Goal: Task Accomplishment & Management: Complete application form

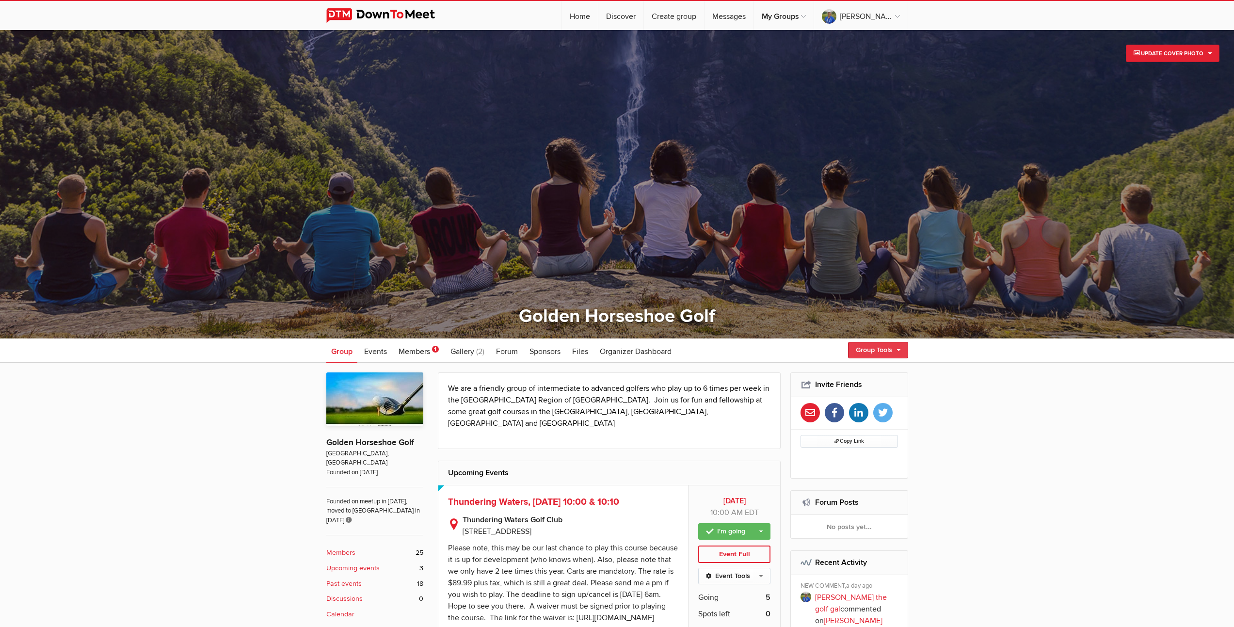
click at [869, 351] on link "Group Tools" at bounding box center [878, 350] width 60 height 16
click at [850, 371] on link "Create Event" at bounding box center [863, 371] width 87 height 15
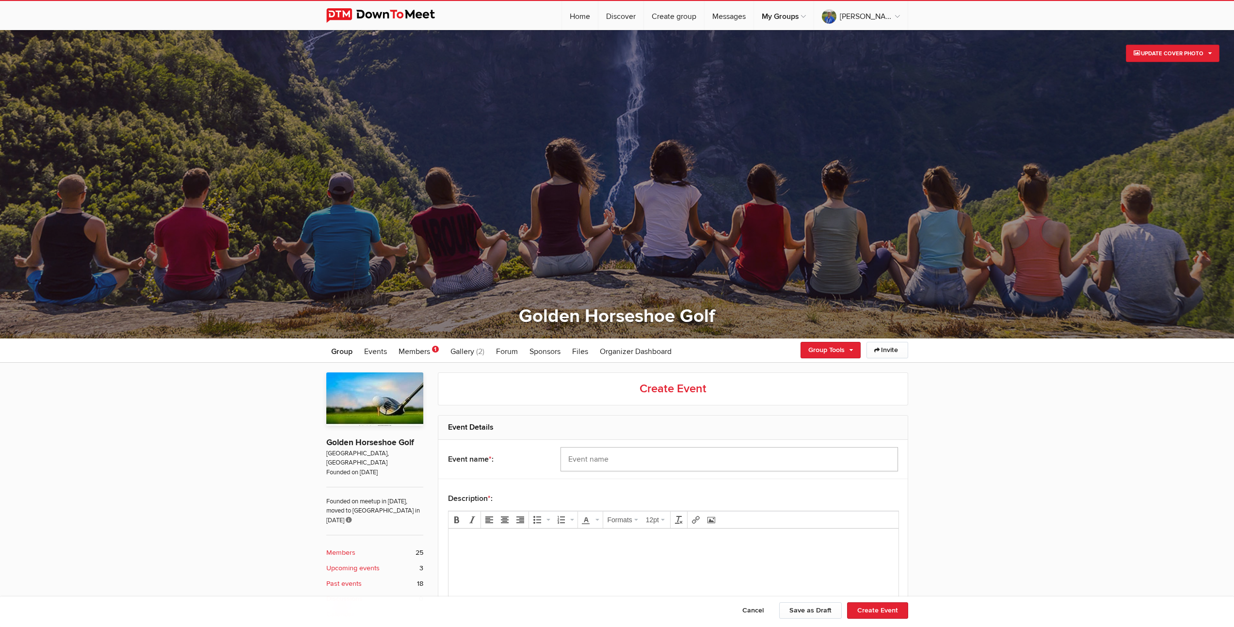
click at [717, 459] on input "text" at bounding box center [728, 459] width 337 height 24
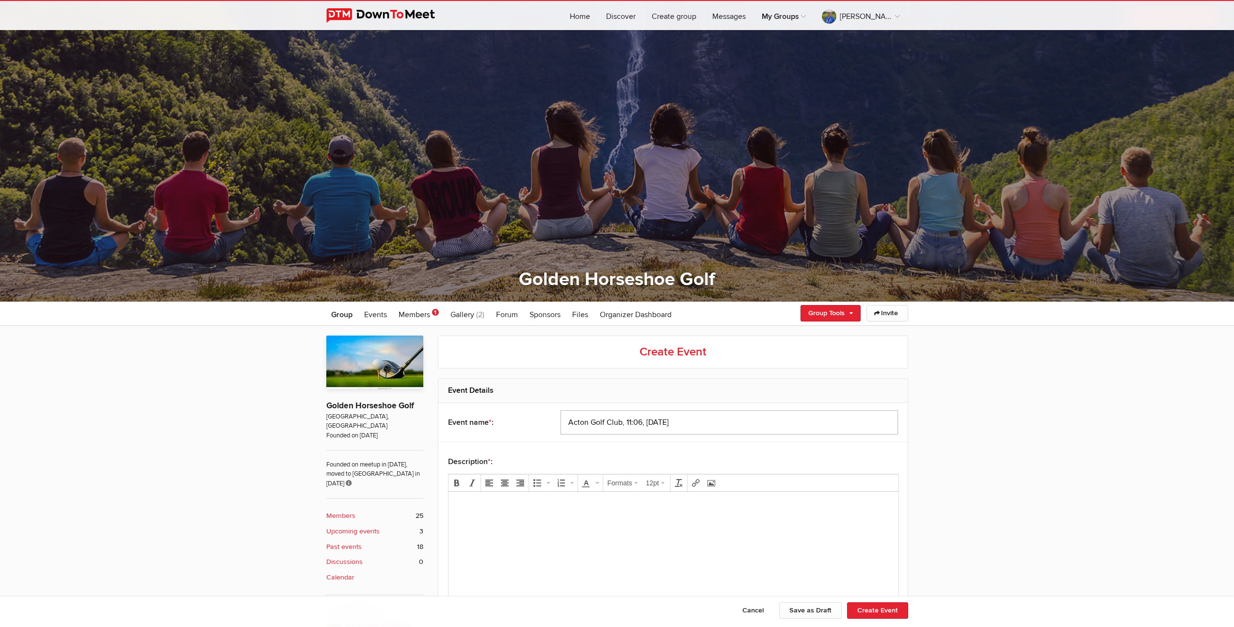
scroll to position [84, 0]
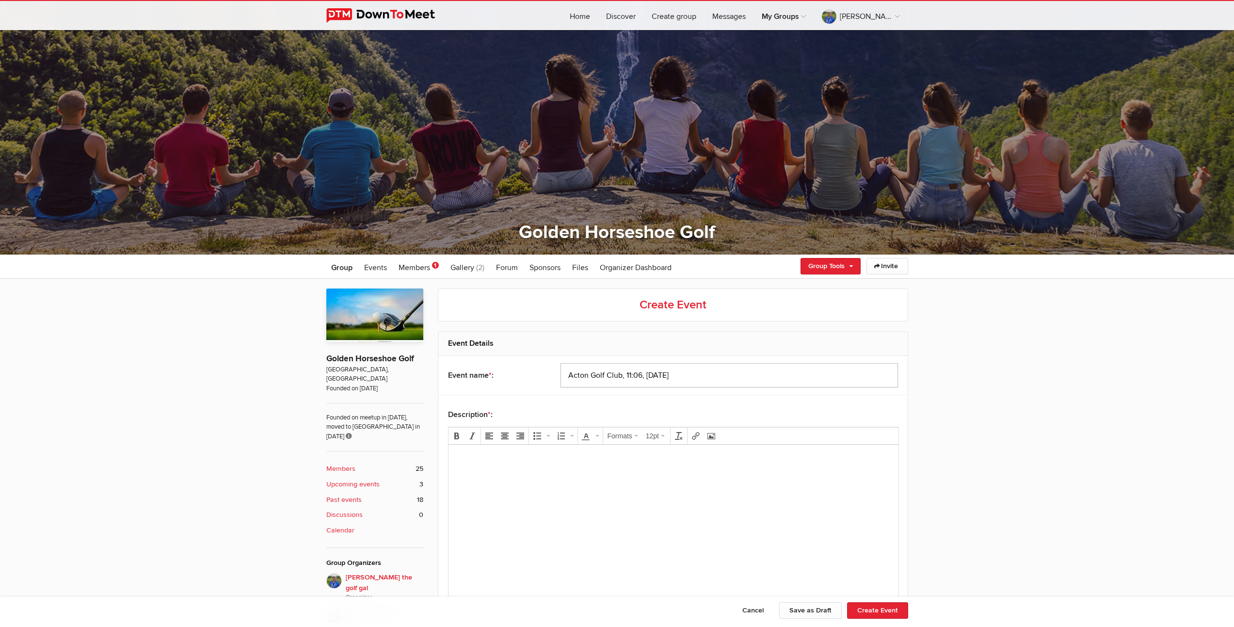
type input "Acton Golf Club, 11:06, [DATE]"
click at [743, 490] on body at bounding box center [673, 474] width 442 height 44
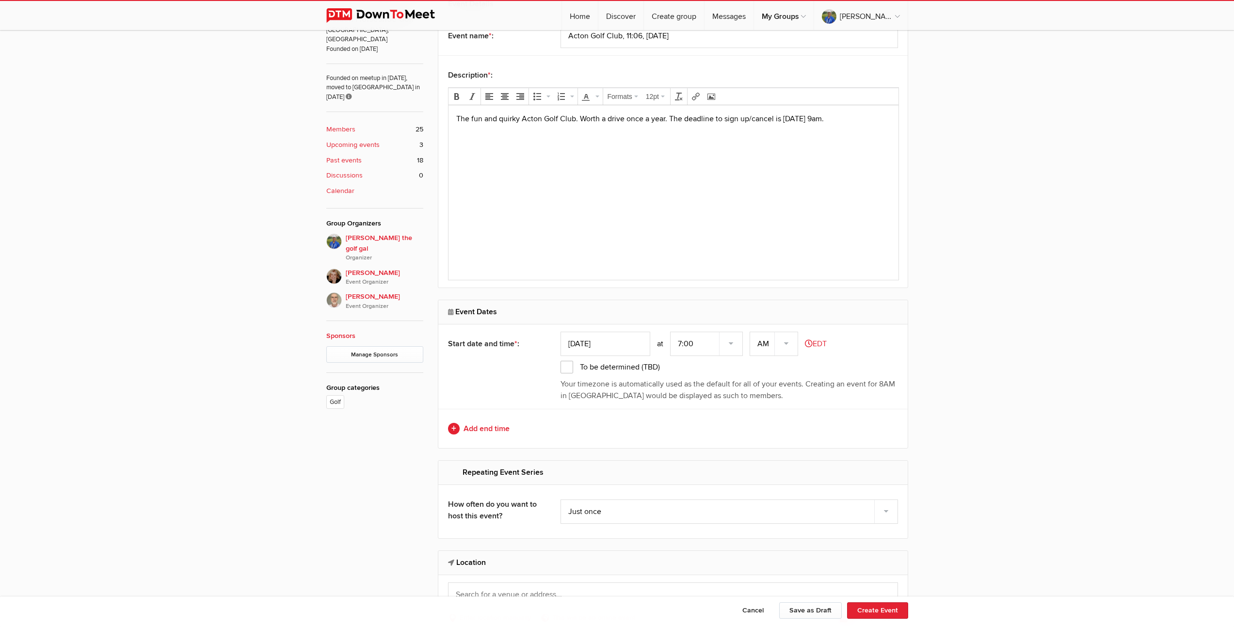
scroll to position [425, 0]
click at [589, 343] on input "Sep 25, 2025" at bounding box center [605, 342] width 90 height 24
type input "Sep 30, 2025"
click at [733, 339] on select "7:00 7:15 7:30 7:45 8:00 8:15 8:30 8:45 9:00 9:15 9:30 9:45 10:00 10:15 10:30 1…" at bounding box center [706, 342] width 73 height 24
select select "11:00:00"
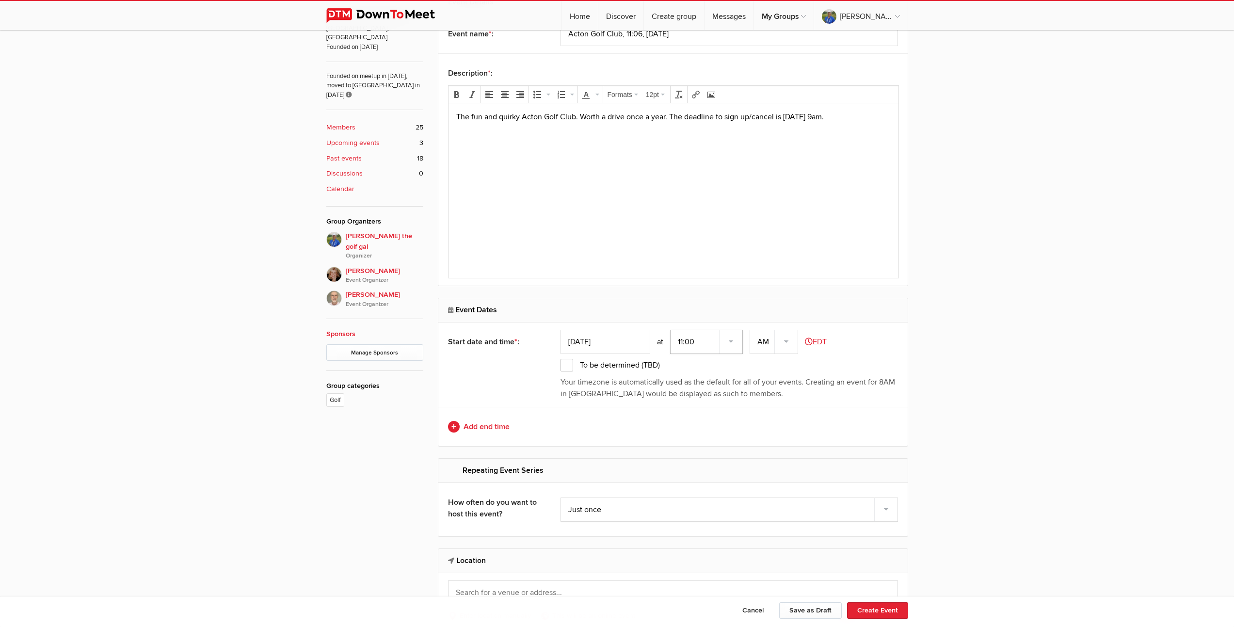
click at [671, 330] on select "7:00 7:15 7:30 7:45 8:00 8:15 8:30 8:45 9:00 9:15 9:30 9:45 10:00 10:15 10:30 1…" at bounding box center [706, 342] width 73 height 24
click at [482, 426] on link "Add end time" at bounding box center [673, 427] width 450 height 12
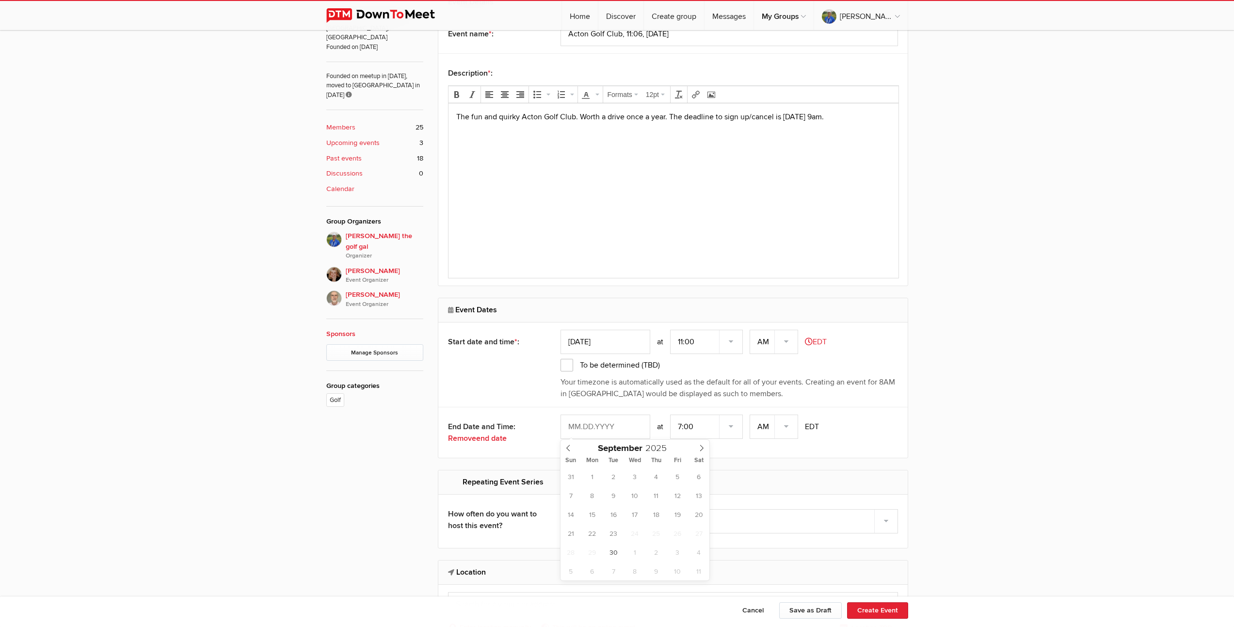
click at [603, 427] on input "text" at bounding box center [605, 426] width 90 height 24
type input "Sep 30, 2025"
click at [734, 423] on select "7:00 7:15 7:30 7:45 8:00 8:15 8:30 8:45 9:00 9:15 9:30 9:45 10:00 10:15 10:30 1…" at bounding box center [706, 426] width 73 height 24
select select "4:00:00"
click at [671, 414] on select "7:00 7:15 7:30 7:45 8:00 8:15 8:30 8:45 9:00 9:15 9:30 9:45 10:00 10:15 10:30 1…" at bounding box center [706, 426] width 73 height 24
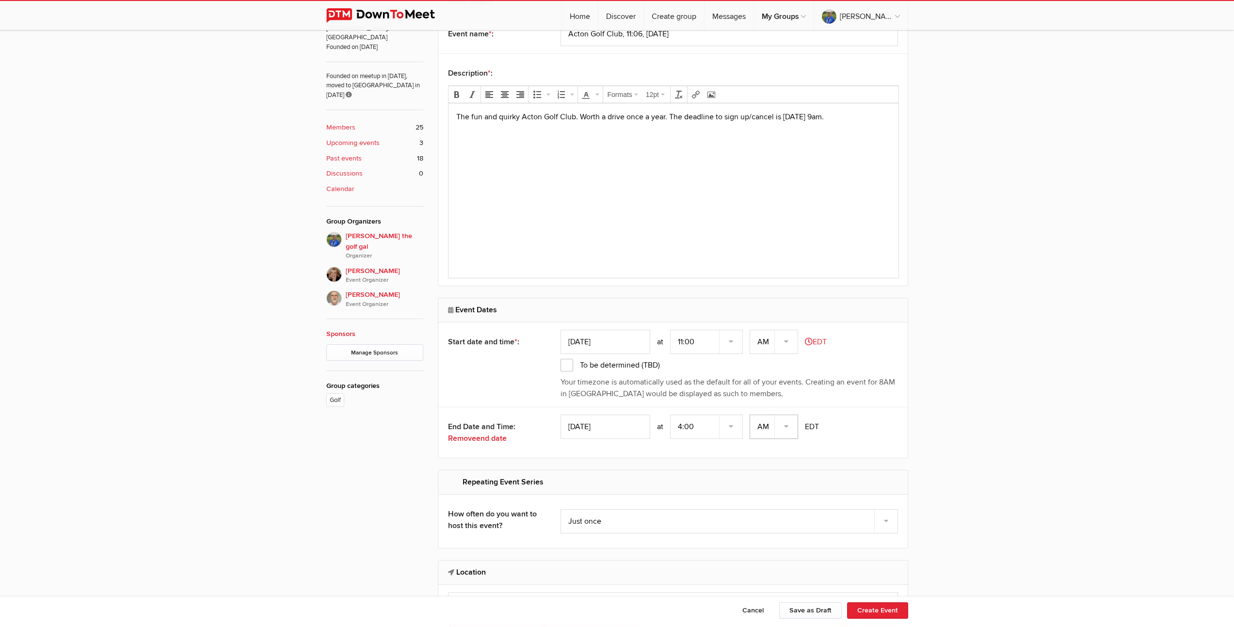
click at [789, 426] on select "AM PM" at bounding box center [773, 426] width 48 height 24
select select "PM"
click at [750, 414] on select "AM PM" at bounding box center [773, 426] width 48 height 24
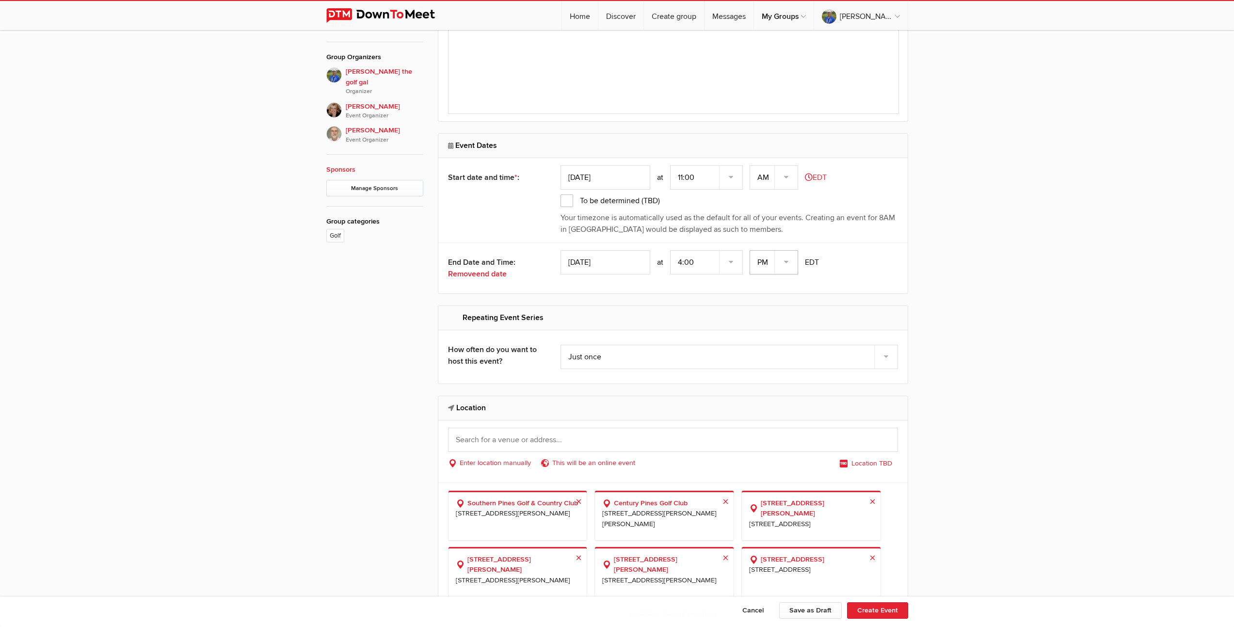
scroll to position [599, 0]
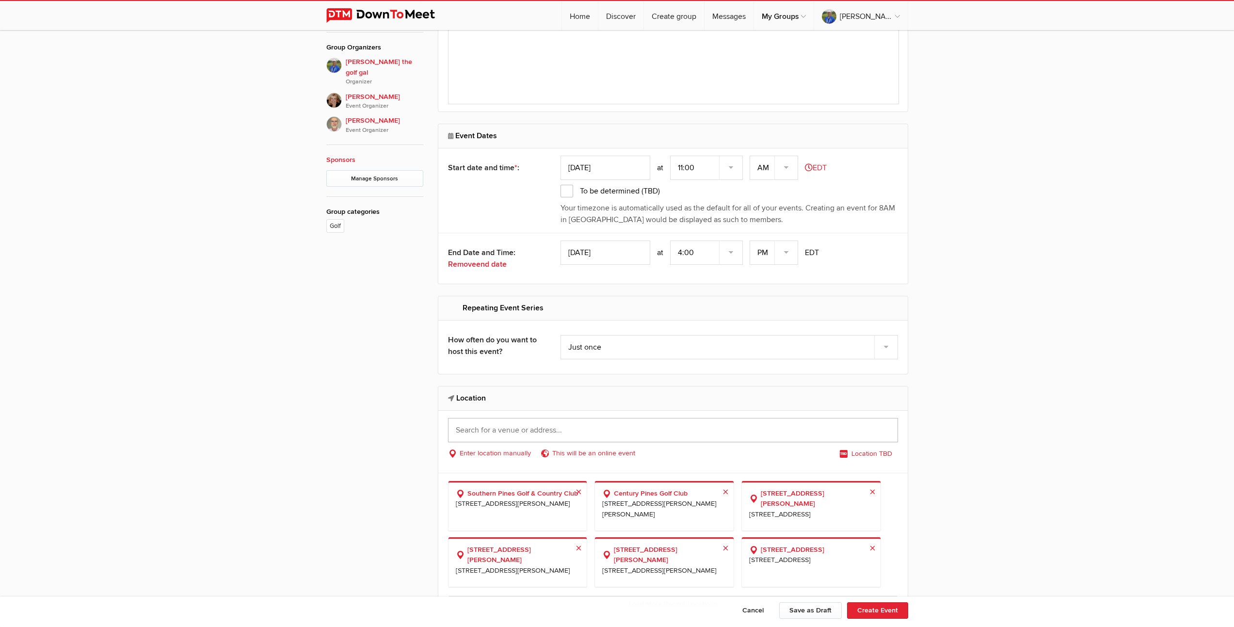
click at [627, 431] on input "text" at bounding box center [673, 430] width 450 height 24
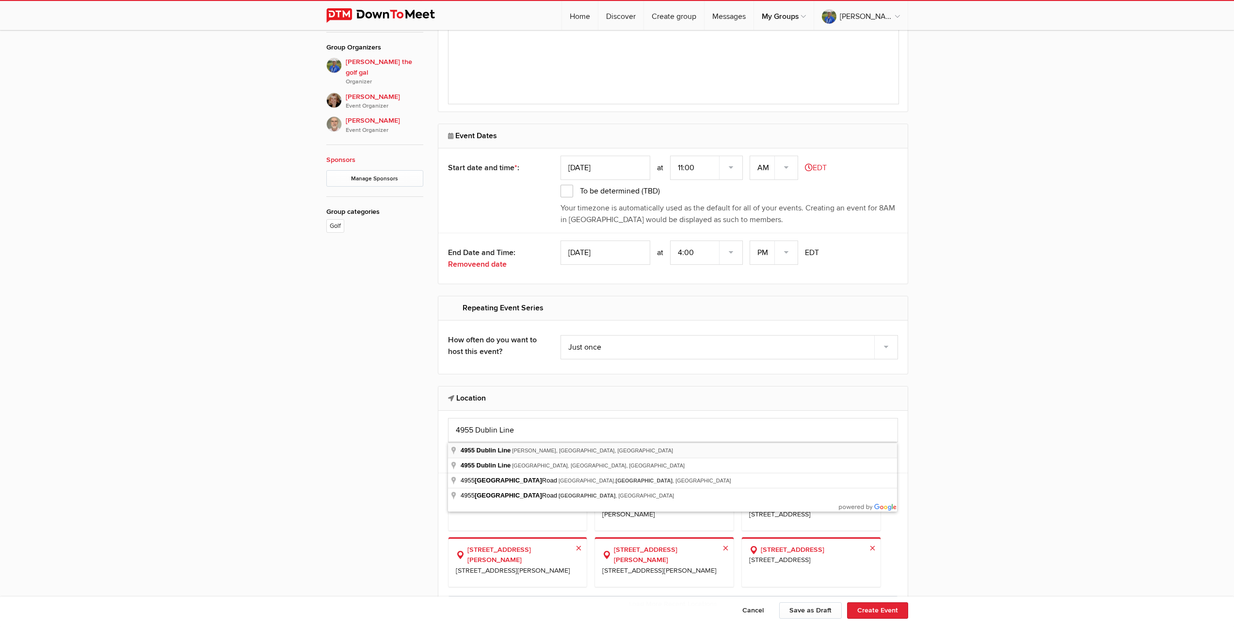
type input "4955 Dublin Line, Erin, ON, Canada"
select select "Canada"
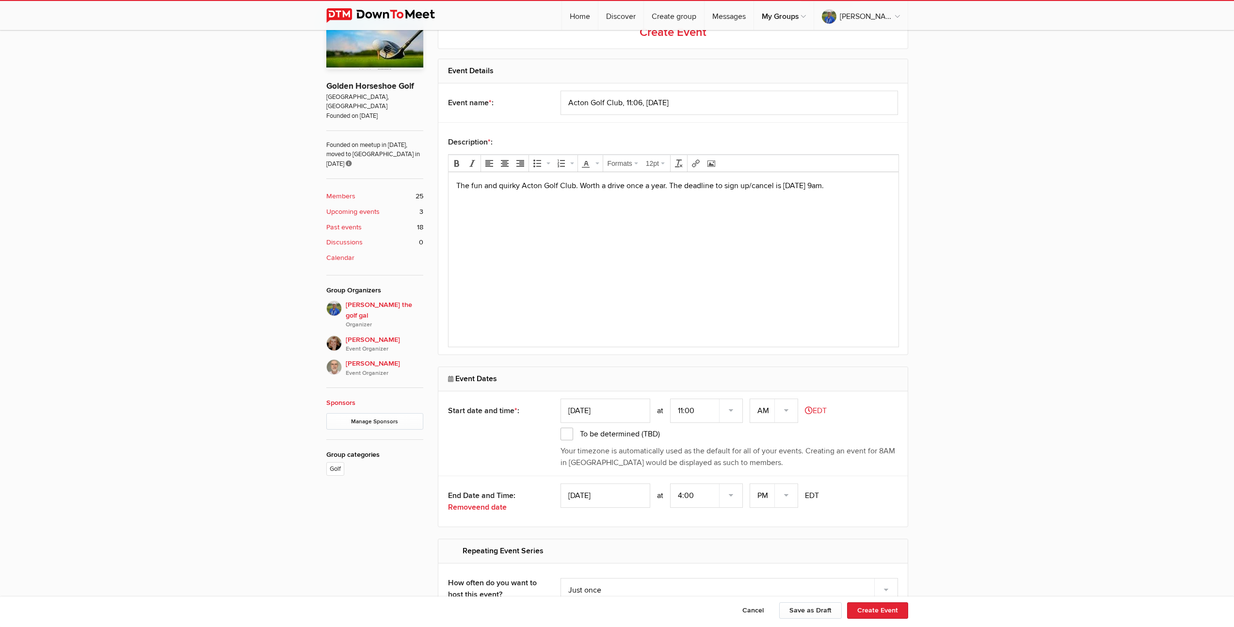
scroll to position [355, 0]
click at [491, 193] on p "The fun and quirky Acton Golf Club. Worth a drive once a year. The deadline to …" at bounding box center [673, 187] width 434 height 12
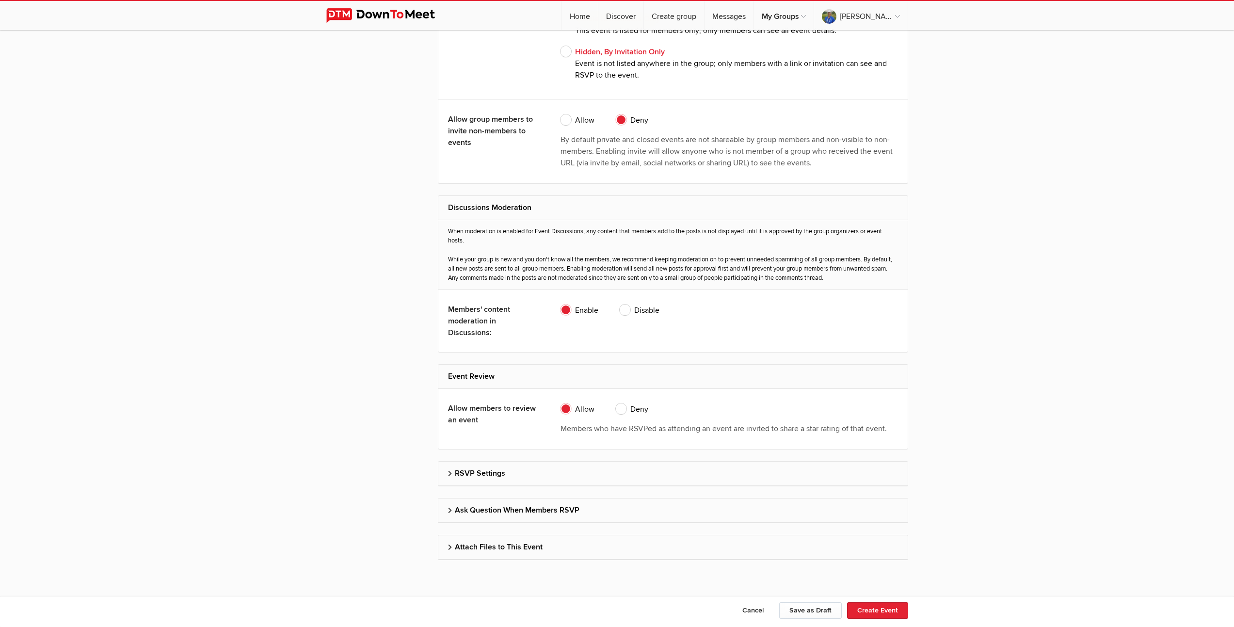
scroll to position [1790, 0]
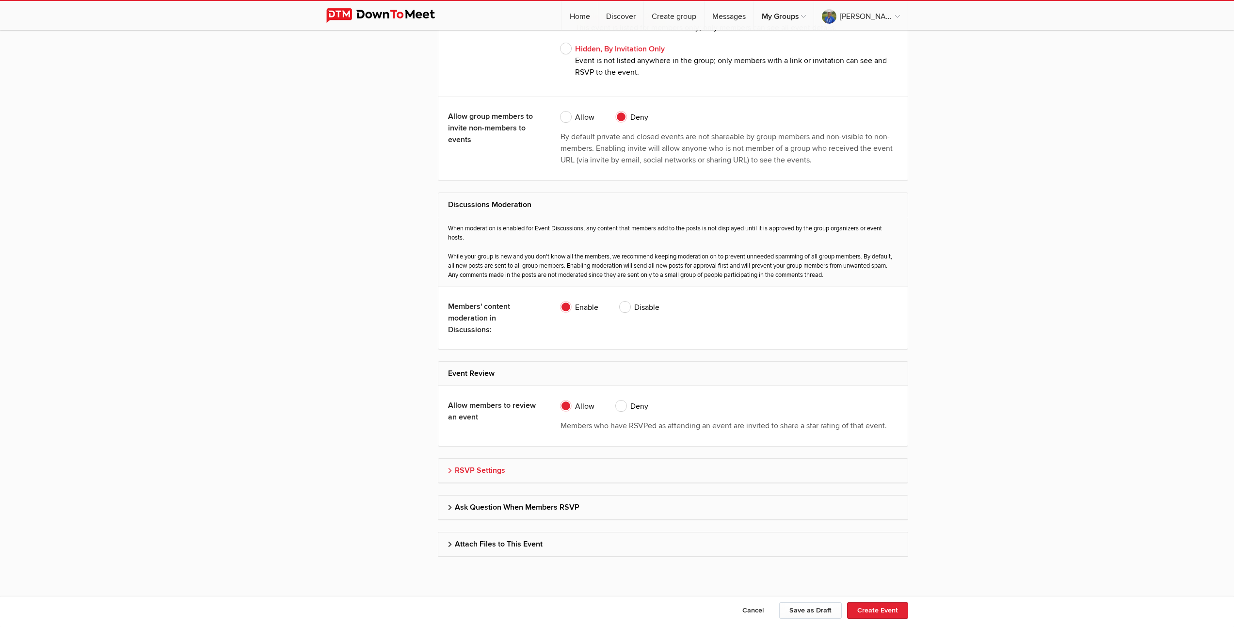
click at [471, 470] on h2 "RSVP Settings" at bounding box center [673, 470] width 450 height 23
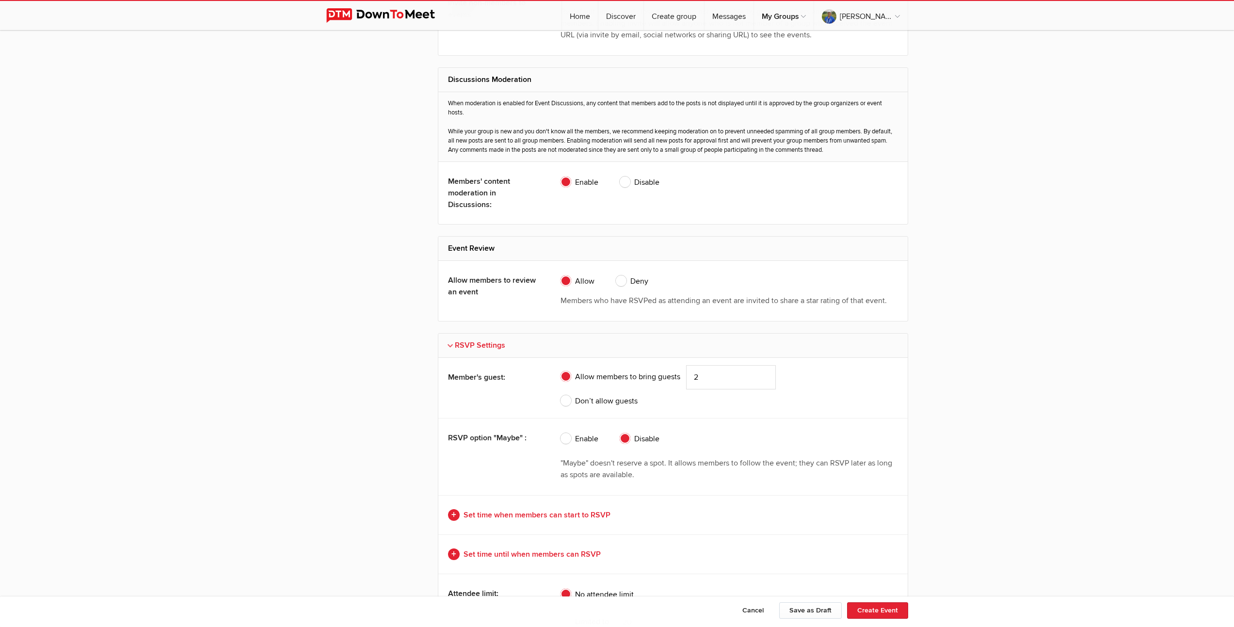
scroll to position [1989, 0]
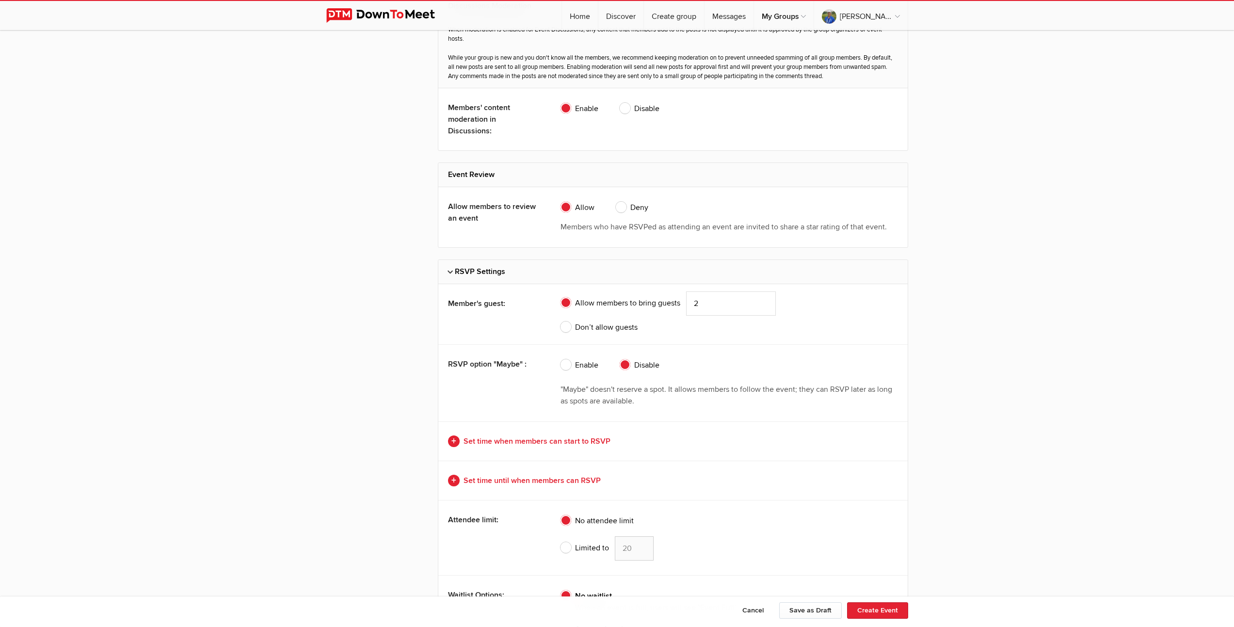
click at [562, 328] on span "Don’t allow guests" at bounding box center [598, 327] width 77 height 12
click at [560, 321] on input "Don’t allow guests" at bounding box center [560, 321] width 0 height 0
radio input "true"
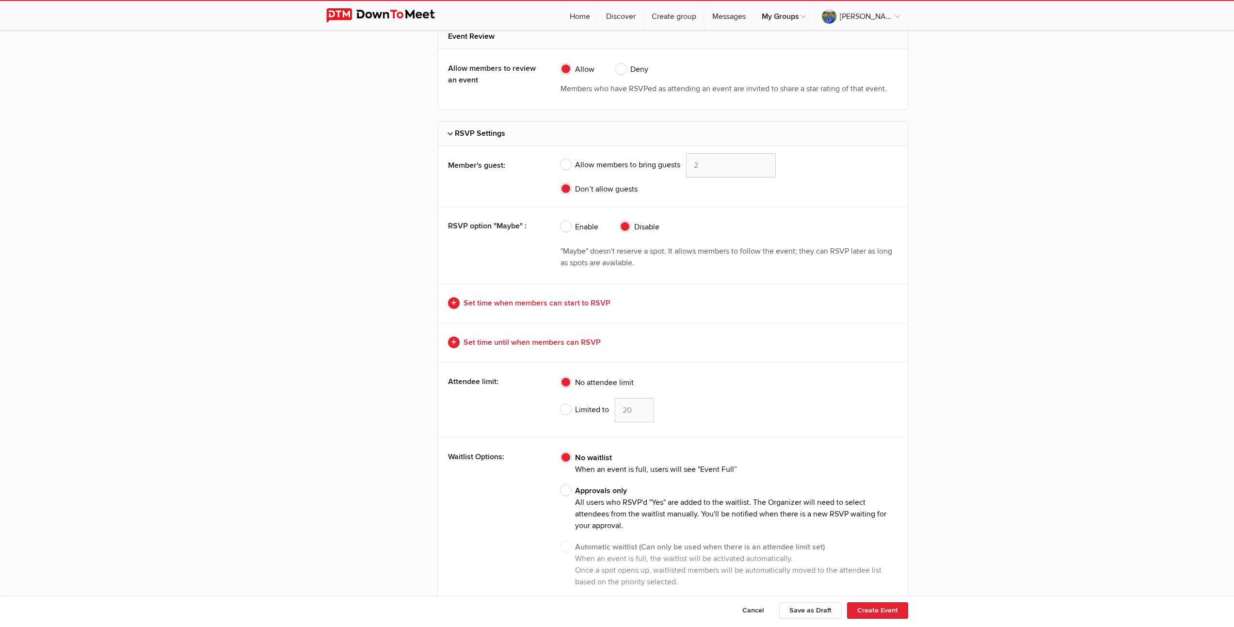
scroll to position [2139, 0]
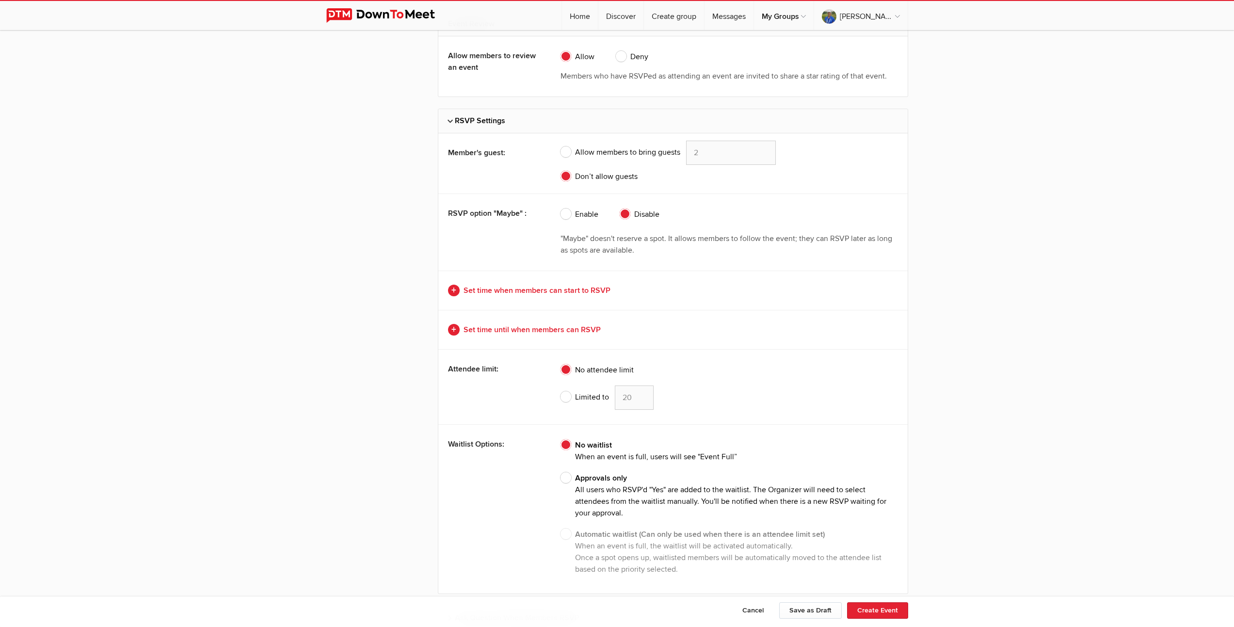
click at [564, 395] on span "Limited to" at bounding box center [584, 397] width 48 height 12
click at [560, 385] on input "Limited to 20" at bounding box center [560, 385] width 0 height 0
radio input "true"
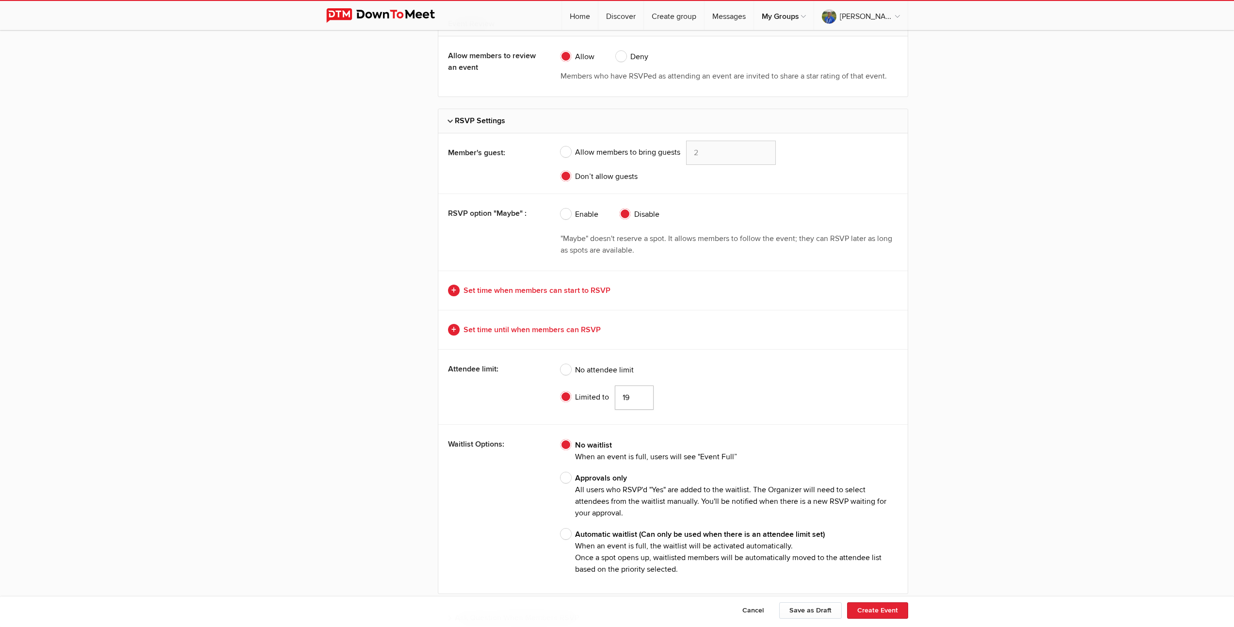
click at [642, 399] on input "19" at bounding box center [634, 397] width 39 height 24
click at [642, 399] on input "18" at bounding box center [634, 397] width 39 height 24
click at [642, 399] on input "17" at bounding box center [634, 397] width 39 height 24
click at [642, 399] on input "16" at bounding box center [634, 397] width 39 height 24
click at [642, 399] on input "15" at bounding box center [634, 397] width 39 height 24
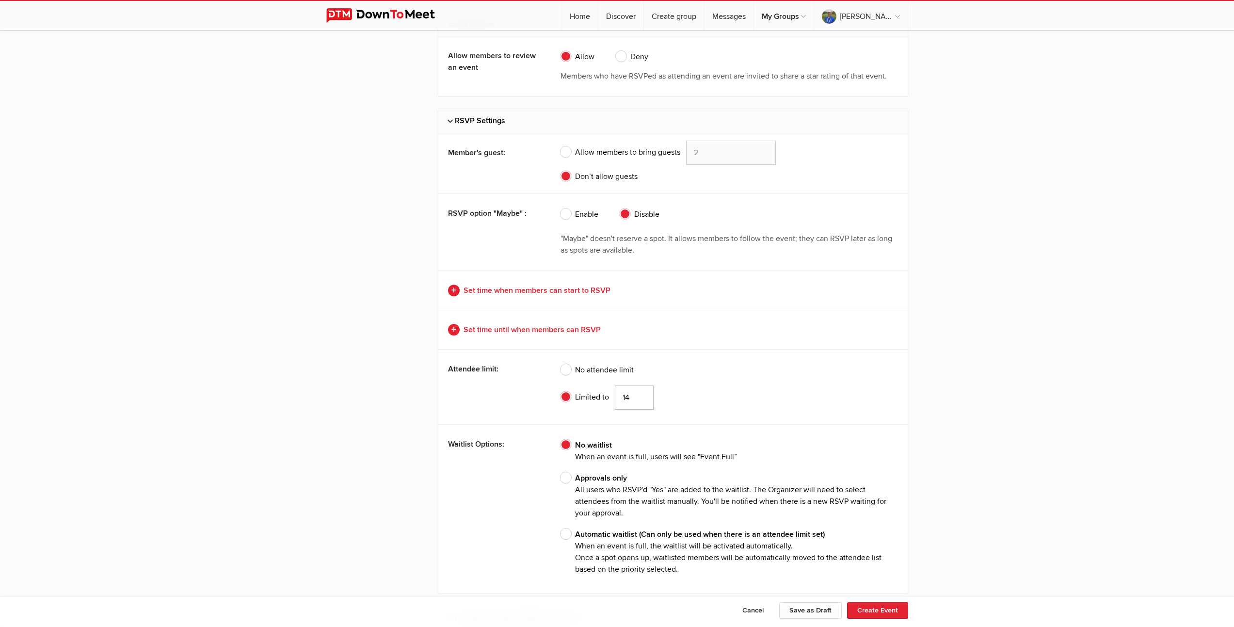
click at [642, 399] on input "14" at bounding box center [634, 397] width 39 height 24
click at [642, 399] on input "13" at bounding box center [634, 397] width 39 height 24
click at [642, 399] on input "12" at bounding box center [634, 397] width 39 height 24
click at [642, 399] on input "11" at bounding box center [634, 397] width 39 height 24
click at [642, 399] on input "10" at bounding box center [634, 397] width 39 height 24
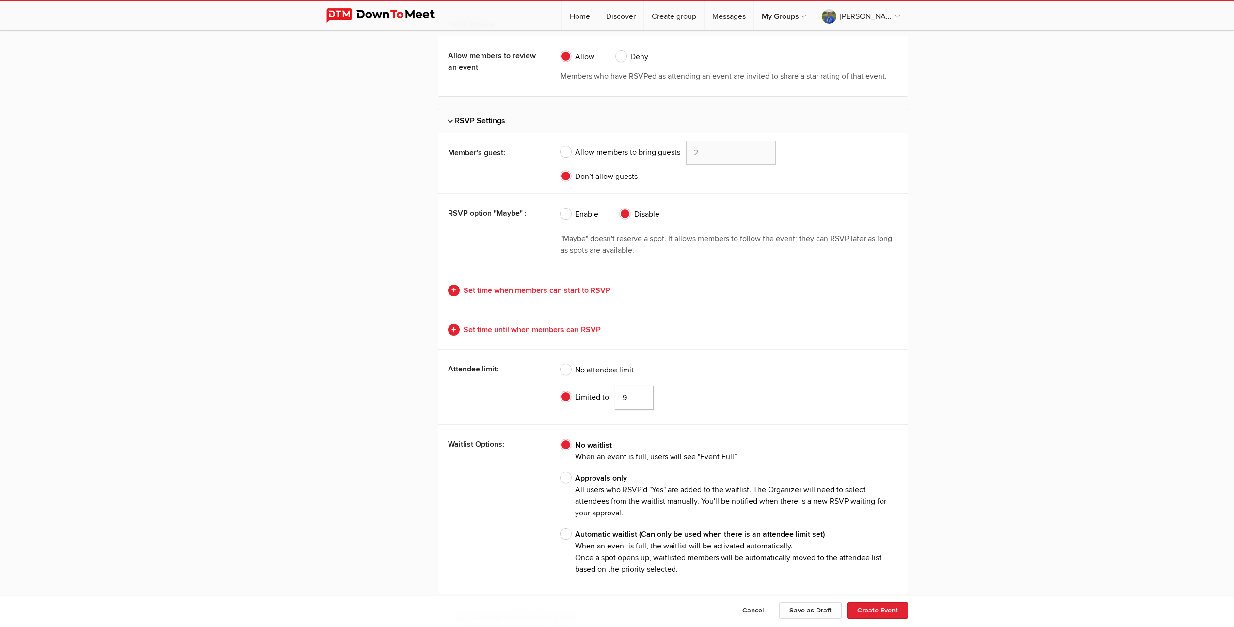
click at [642, 399] on input "9" at bounding box center [634, 397] width 39 height 24
click at [642, 399] on input "8" at bounding box center [634, 397] width 39 height 24
click at [642, 399] on input "7" at bounding box center [634, 397] width 39 height 24
click at [642, 399] on input "6" at bounding box center [634, 397] width 39 height 24
click at [642, 399] on input "5" at bounding box center [634, 397] width 39 height 24
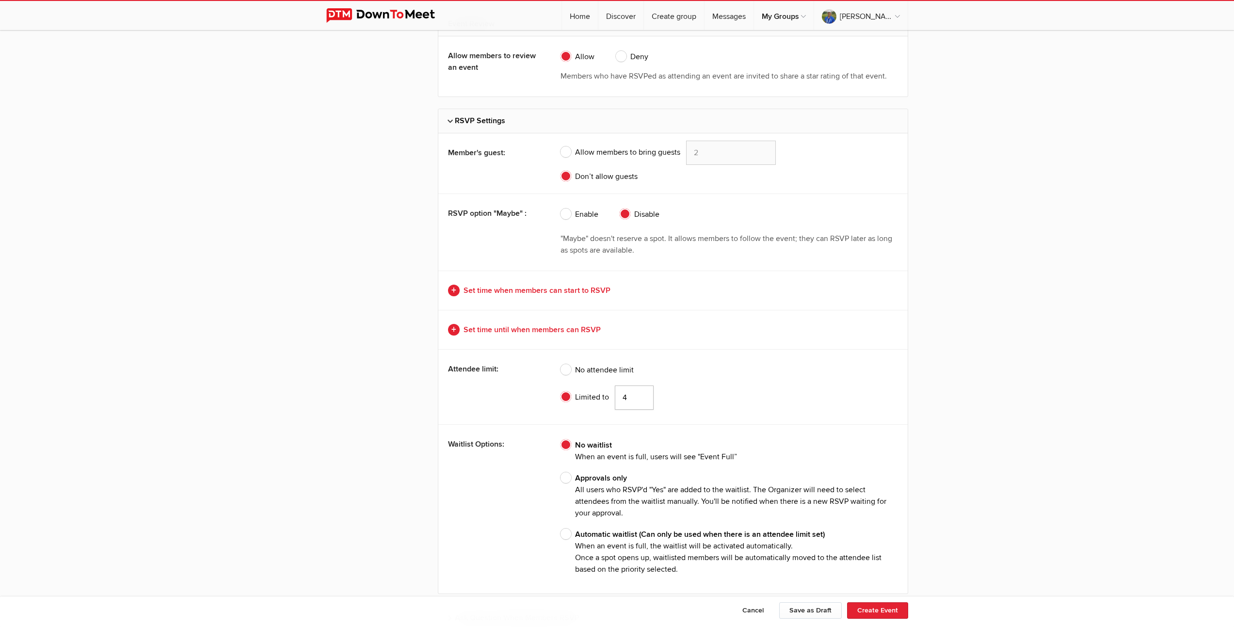
type input "4"
click at [642, 399] on input "4" at bounding box center [634, 397] width 39 height 24
click at [567, 478] on span "Approvals only All users who RSVP'd "Yes" are added to the waitlist. The Organi…" at bounding box center [728, 495] width 337 height 47
click at [560, 472] on input "Approvals only All users who RSVP'd "Yes" are added to the waitlist. The Organi…" at bounding box center [560, 472] width 0 height 0
radio input "true"
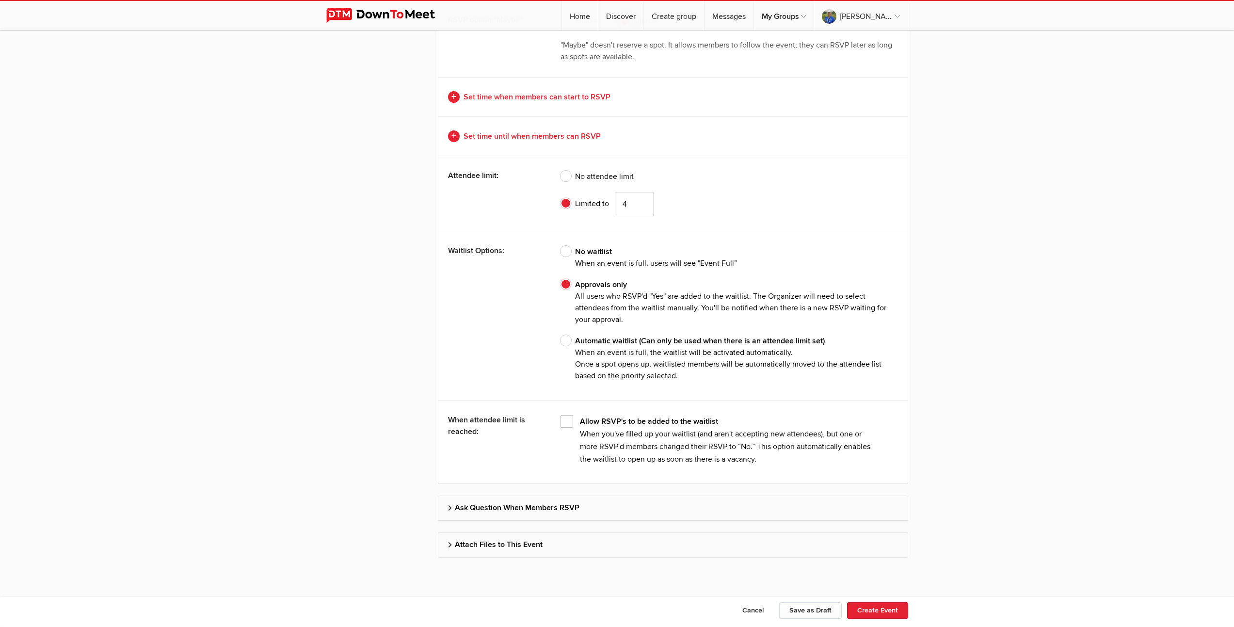
scroll to position [2333, 0]
click at [868, 607] on button "Create Event" at bounding box center [877, 610] width 61 height 16
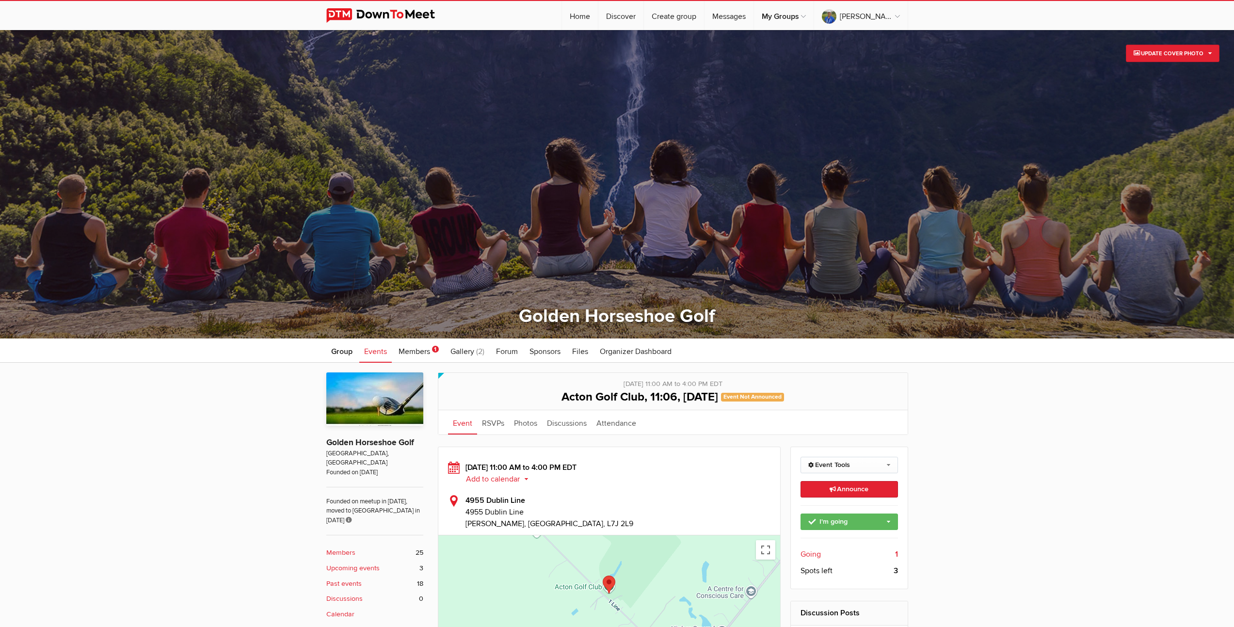
scroll to position [187, 0]
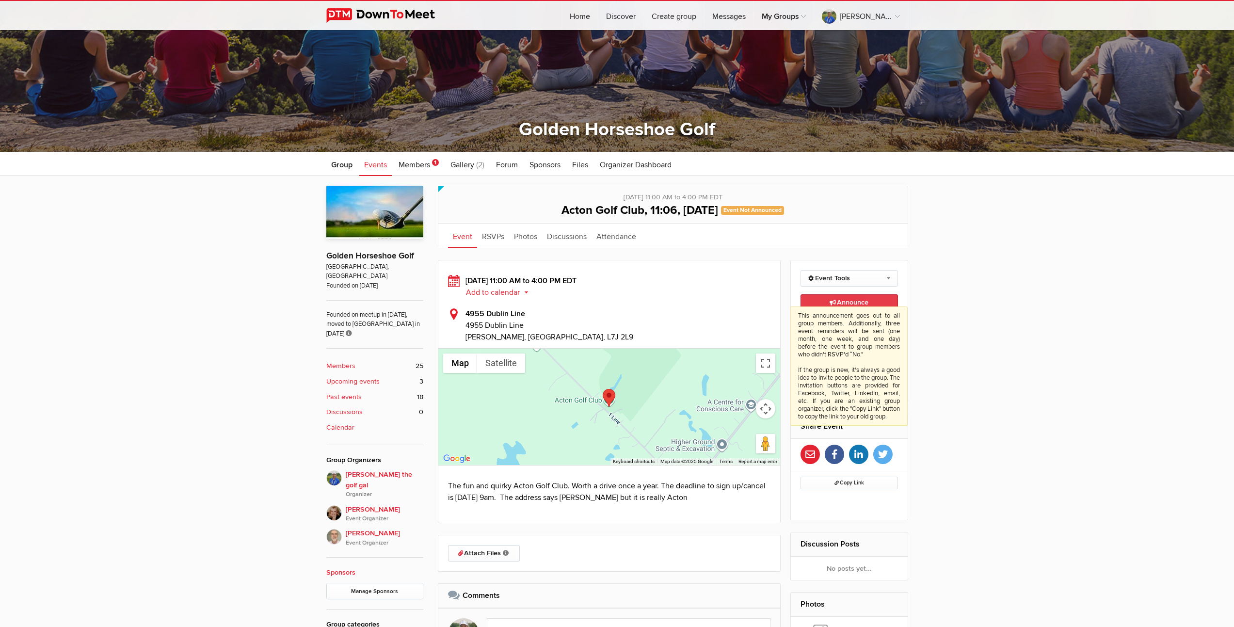
click at [848, 302] on span "Announce This announcement goes out to all group members. Additionally, three e…" at bounding box center [848, 302] width 39 height 8
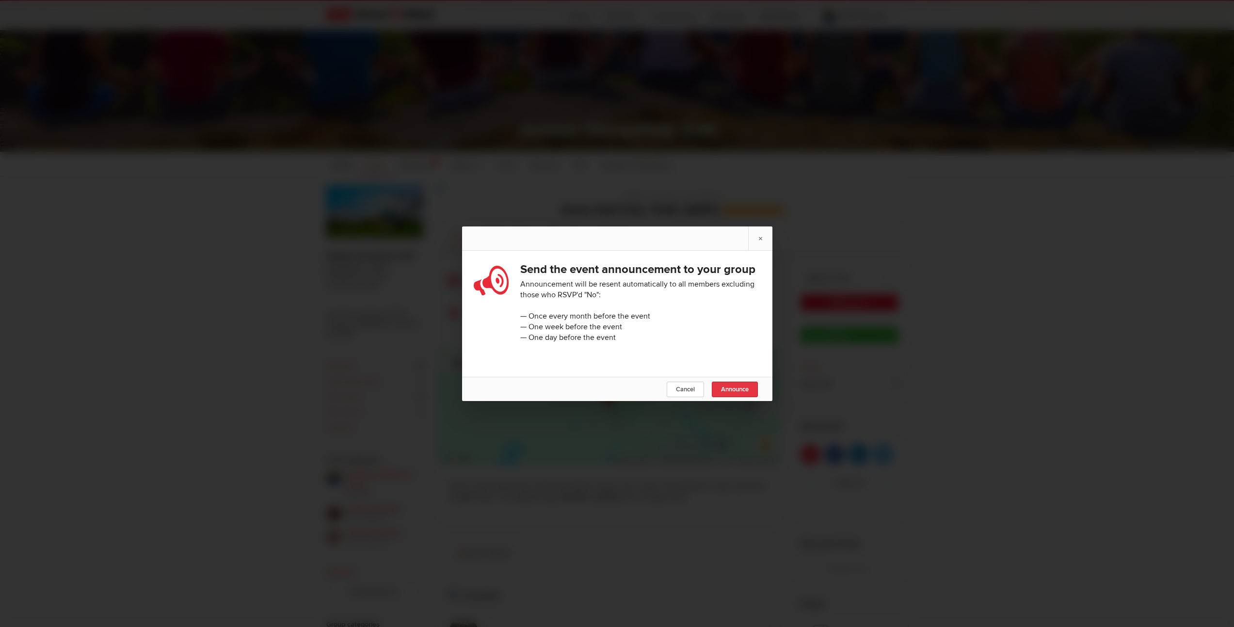
click at [740, 393] on span "Announce" at bounding box center [735, 389] width 28 height 8
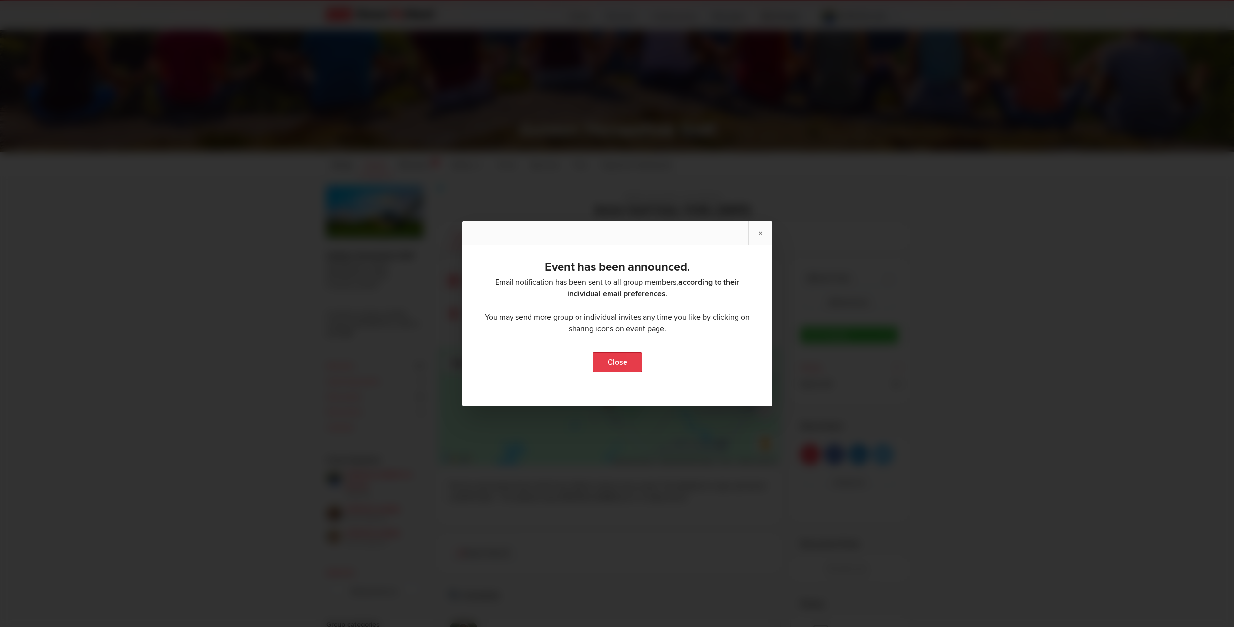
click at [617, 367] on link "Close" at bounding box center [617, 362] width 50 height 20
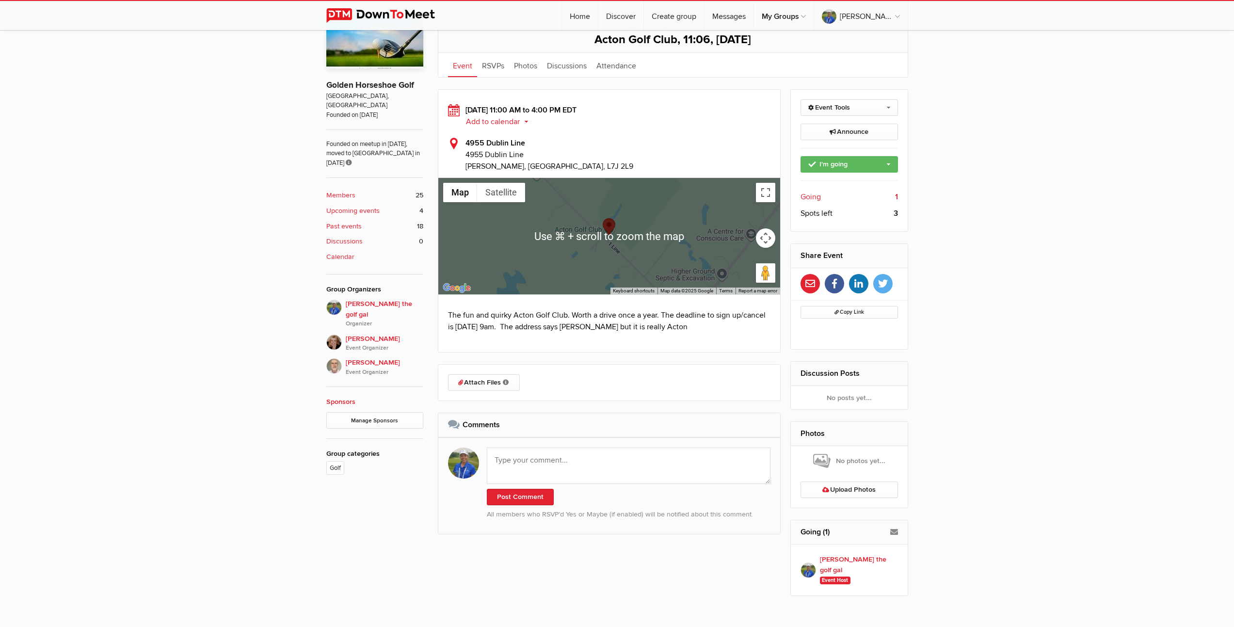
scroll to position [208, 0]
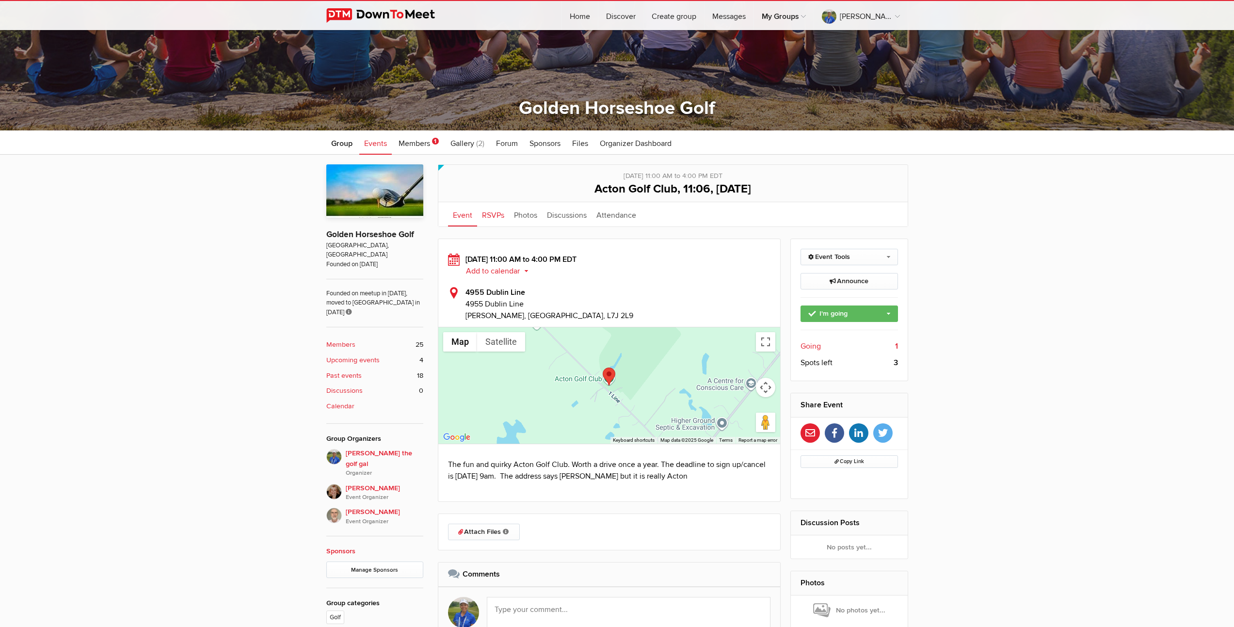
click at [495, 214] on link "RSVPs" at bounding box center [493, 214] width 32 height 24
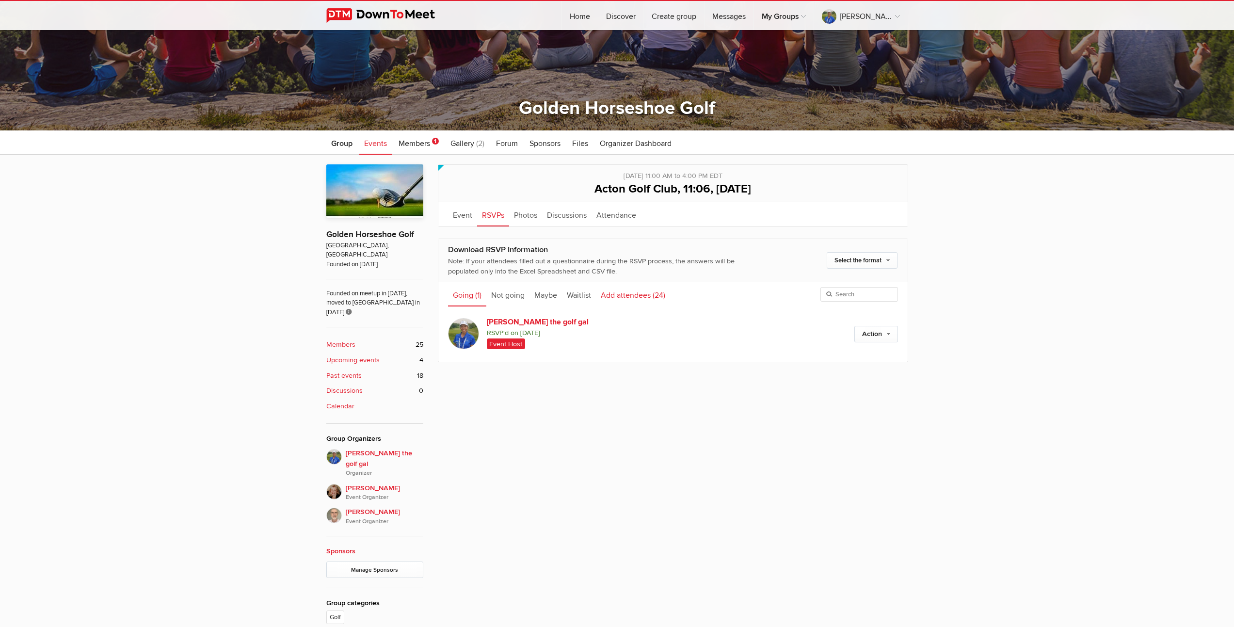
click at [633, 296] on link "Add attendees (24)" at bounding box center [633, 294] width 74 height 24
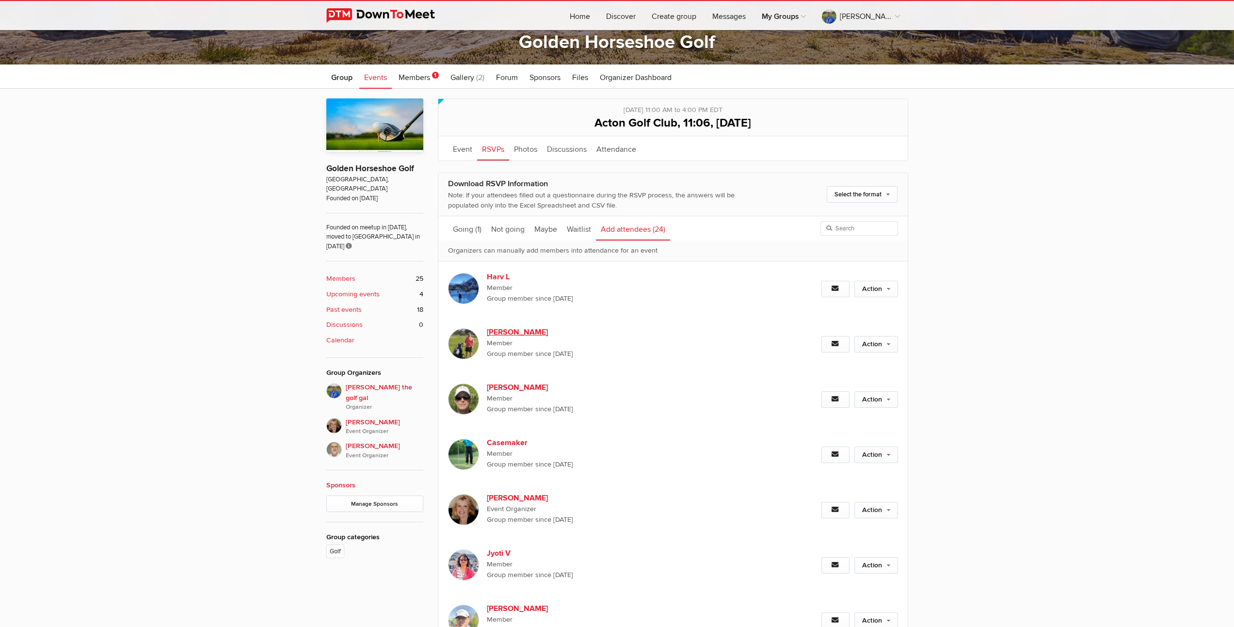
scroll to position [285, 0]
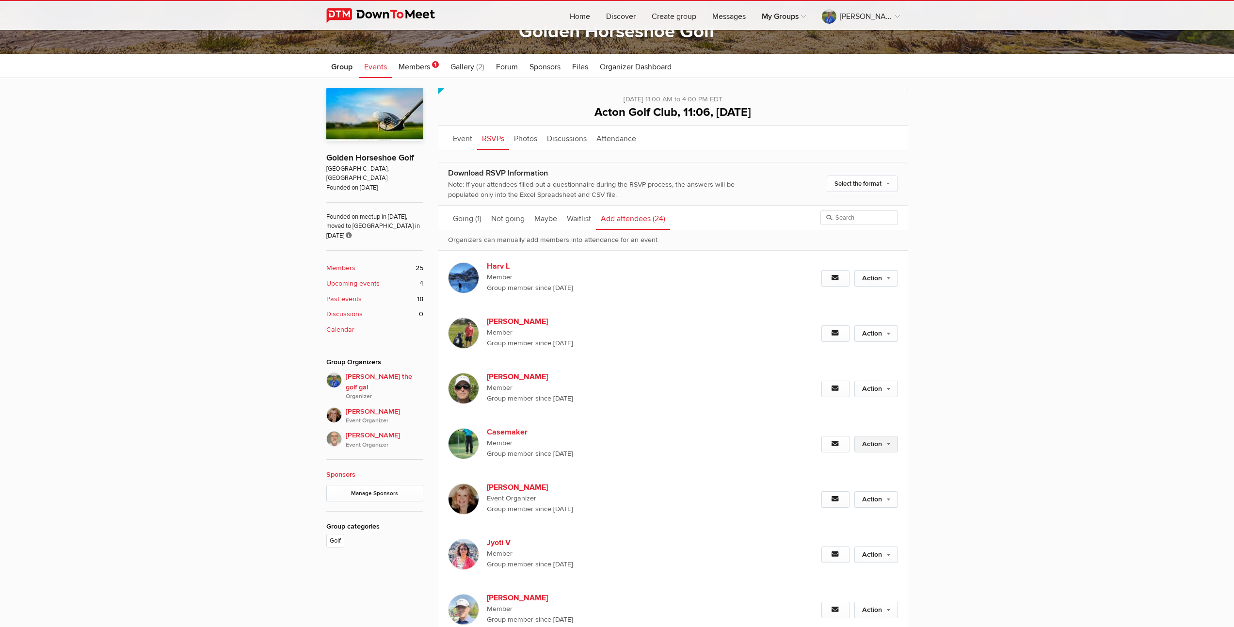
click at [877, 443] on link "Action" at bounding box center [876, 444] width 44 height 16
click at [819, 465] on link "Set as Going" at bounding box center [844, 465] width 106 height 15
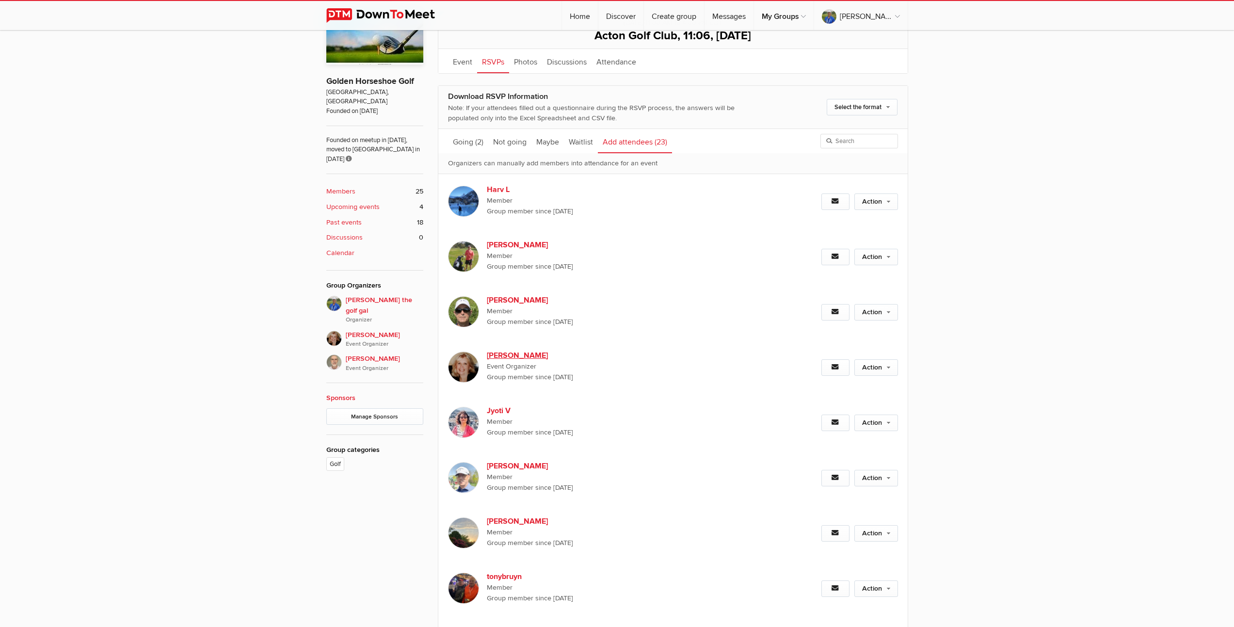
scroll to position [423, 0]
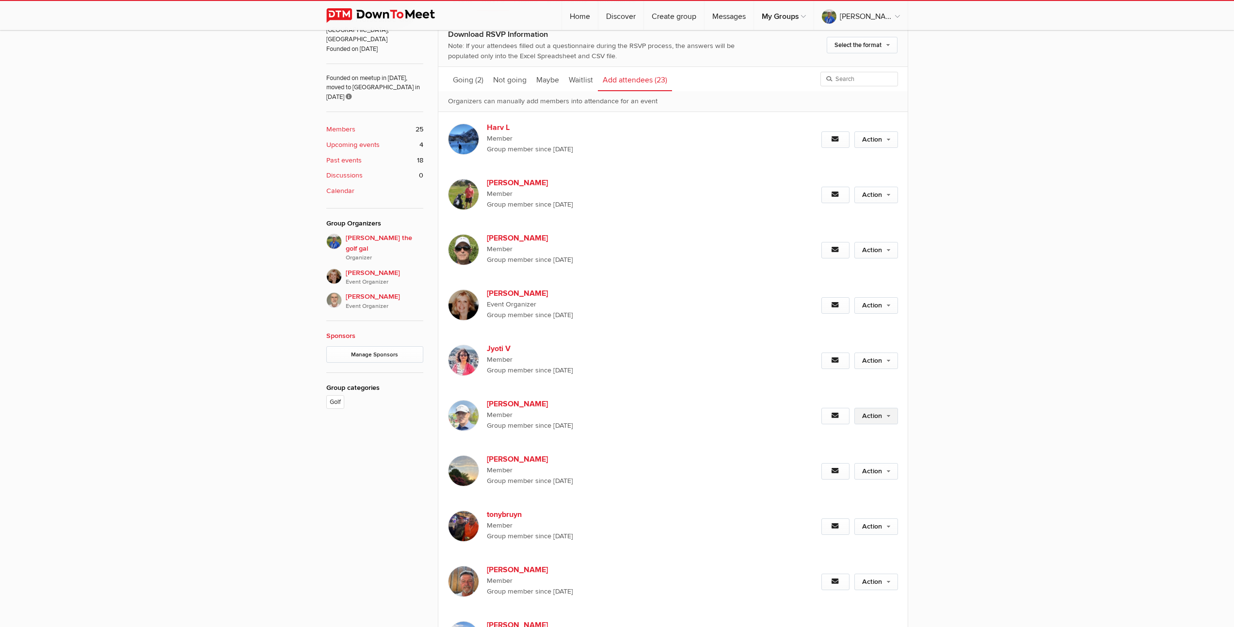
click at [871, 417] on link "Action" at bounding box center [876, 416] width 44 height 16
click at [870, 417] on link "Action" at bounding box center [876, 416] width 44 height 16
click at [825, 436] on link "Set as Going" at bounding box center [844, 436] width 106 height 15
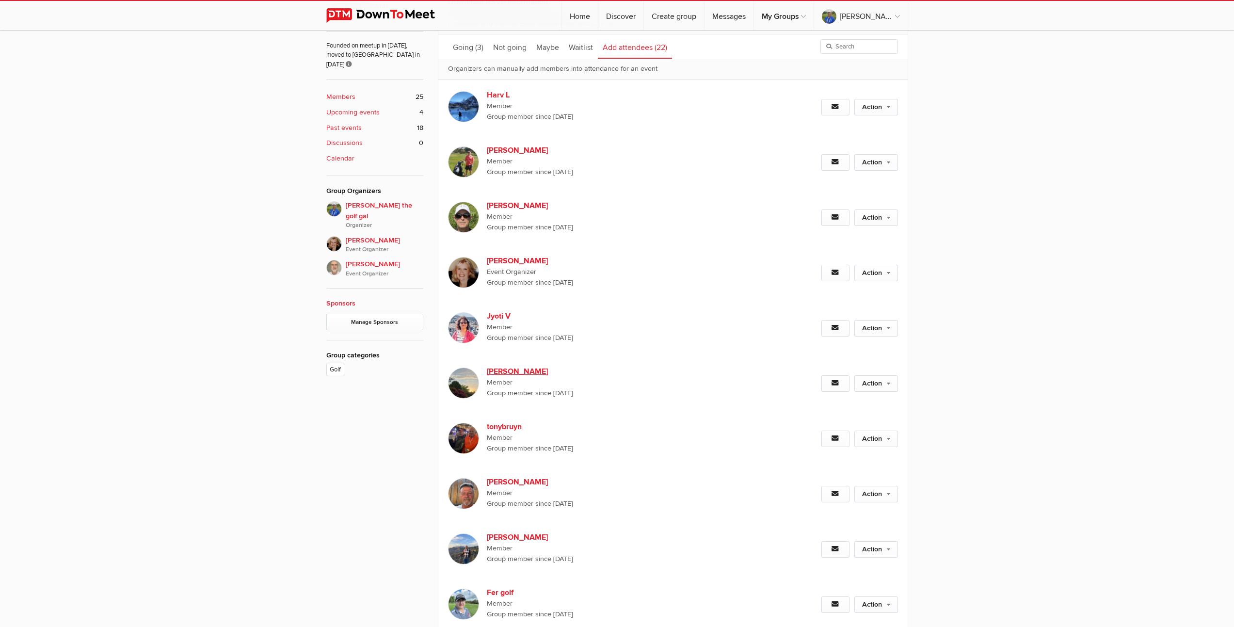
scroll to position [599, 0]
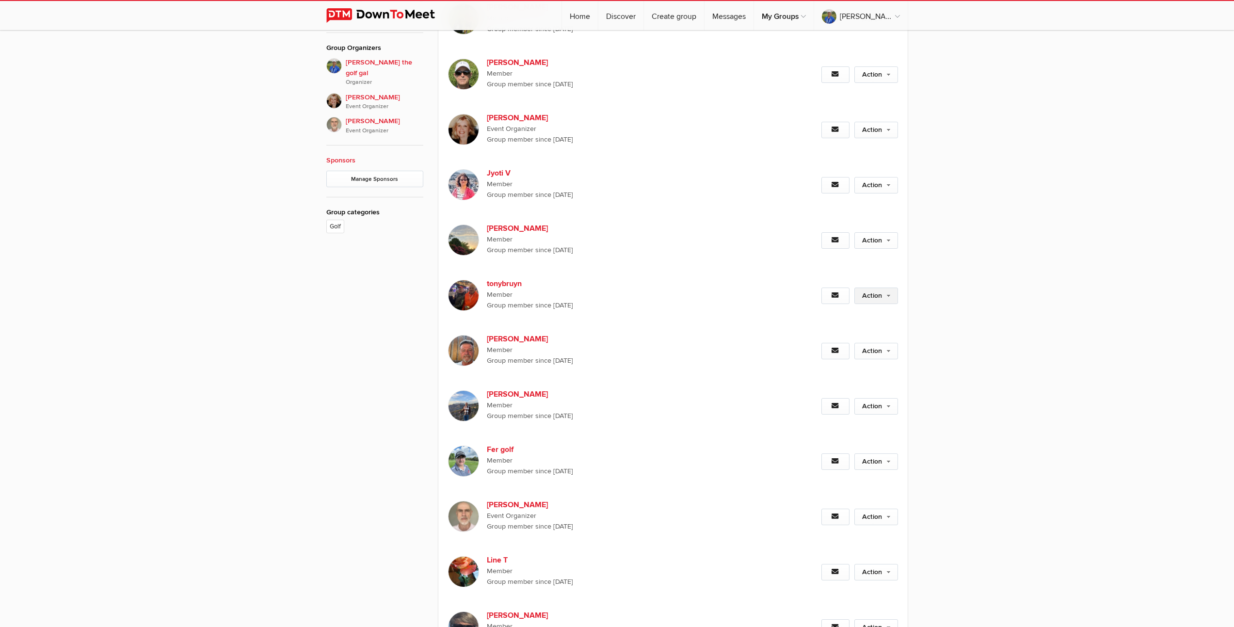
click at [871, 297] on link "Action" at bounding box center [876, 295] width 44 height 16
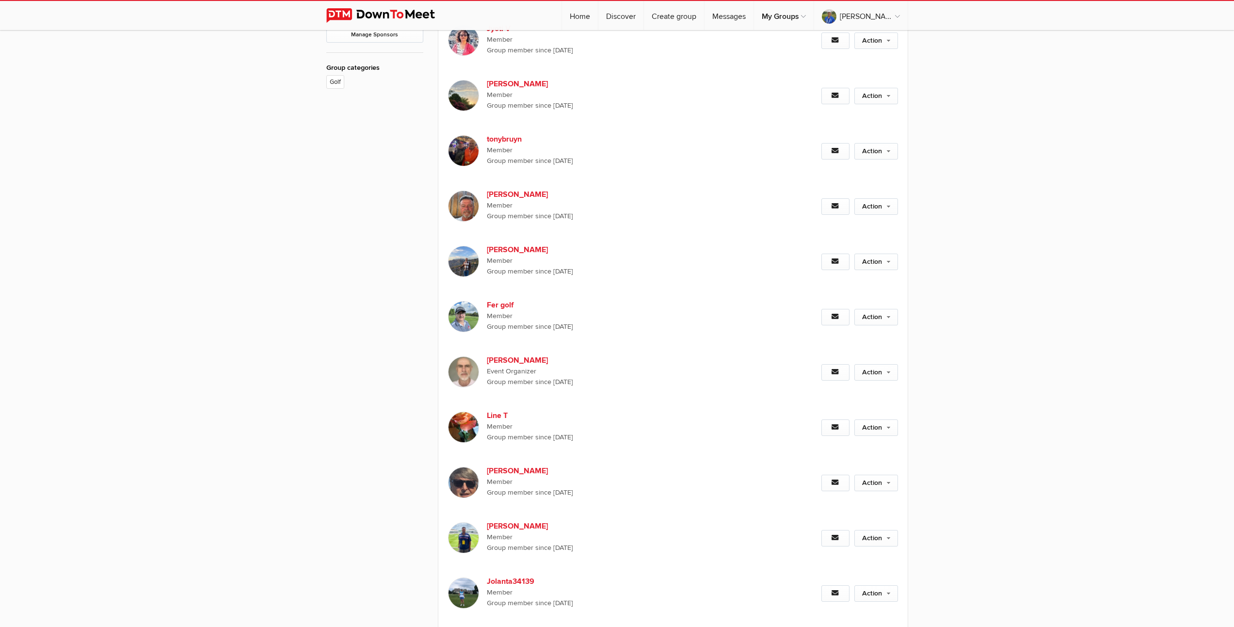
scroll to position [696, 0]
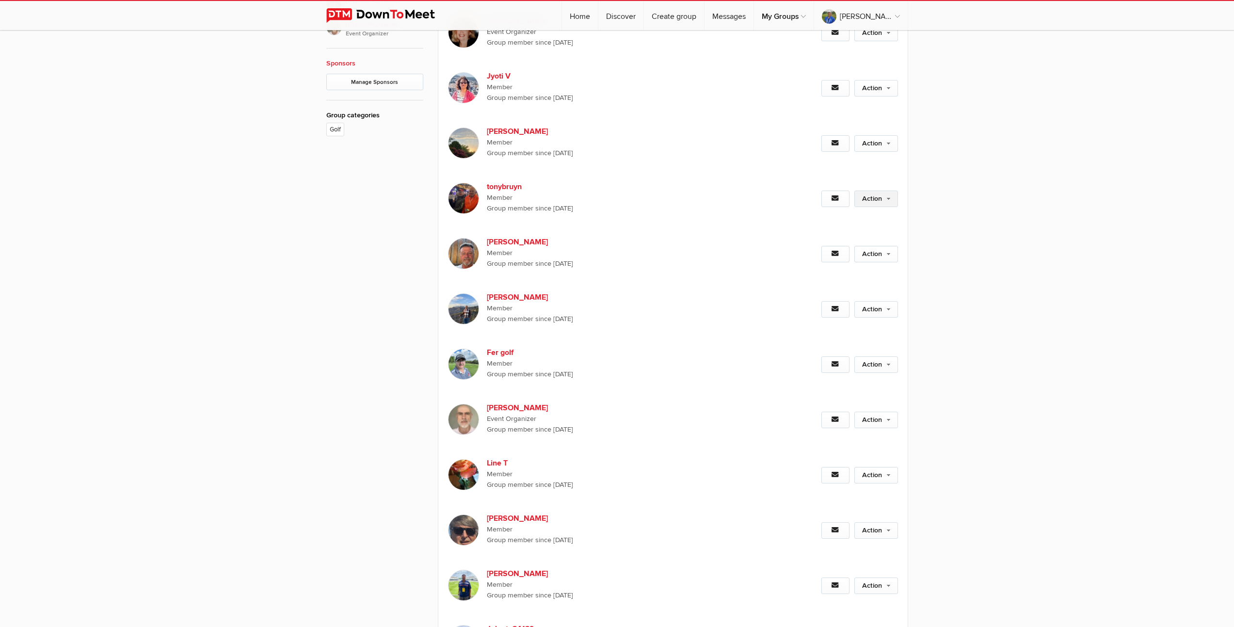
click at [866, 199] on link "Action" at bounding box center [876, 198] width 44 height 16
click at [835, 218] on link "Set as Going" at bounding box center [844, 219] width 106 height 15
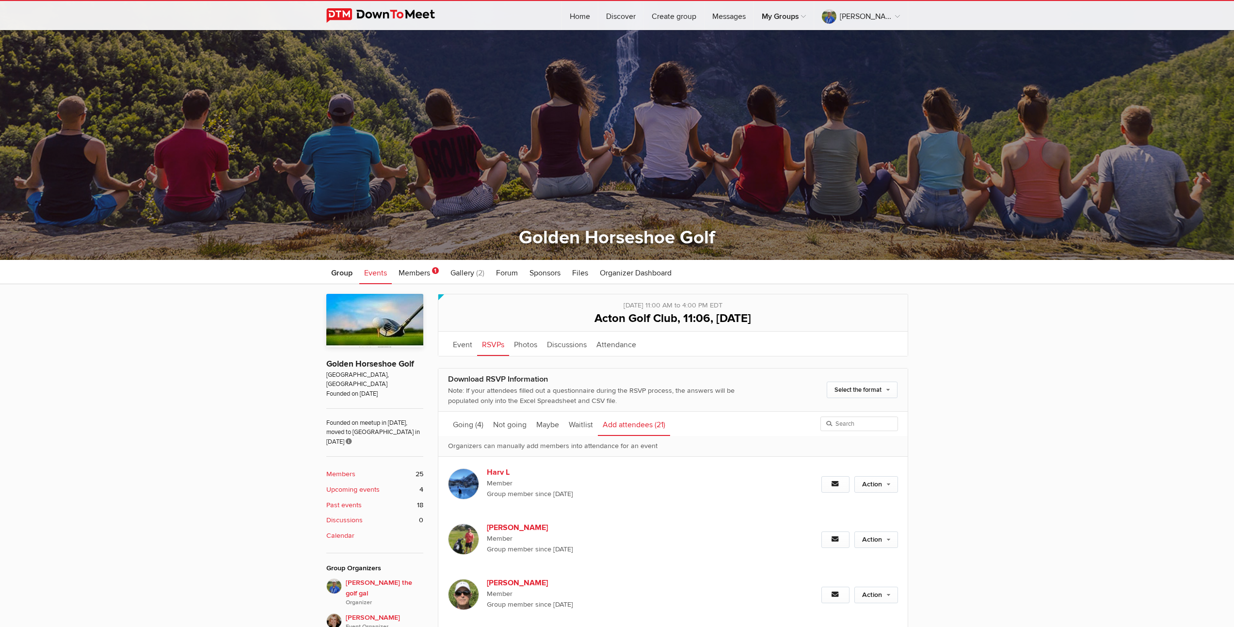
scroll to position [128, 0]
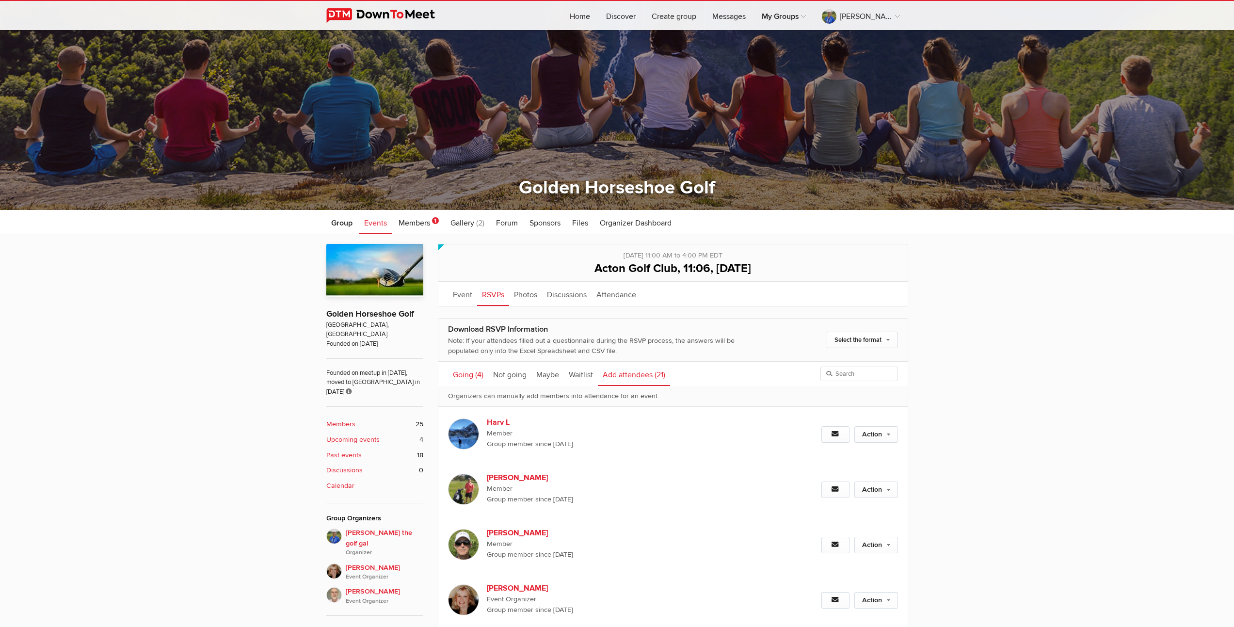
click at [466, 375] on link "Going (4)" at bounding box center [468, 374] width 40 height 24
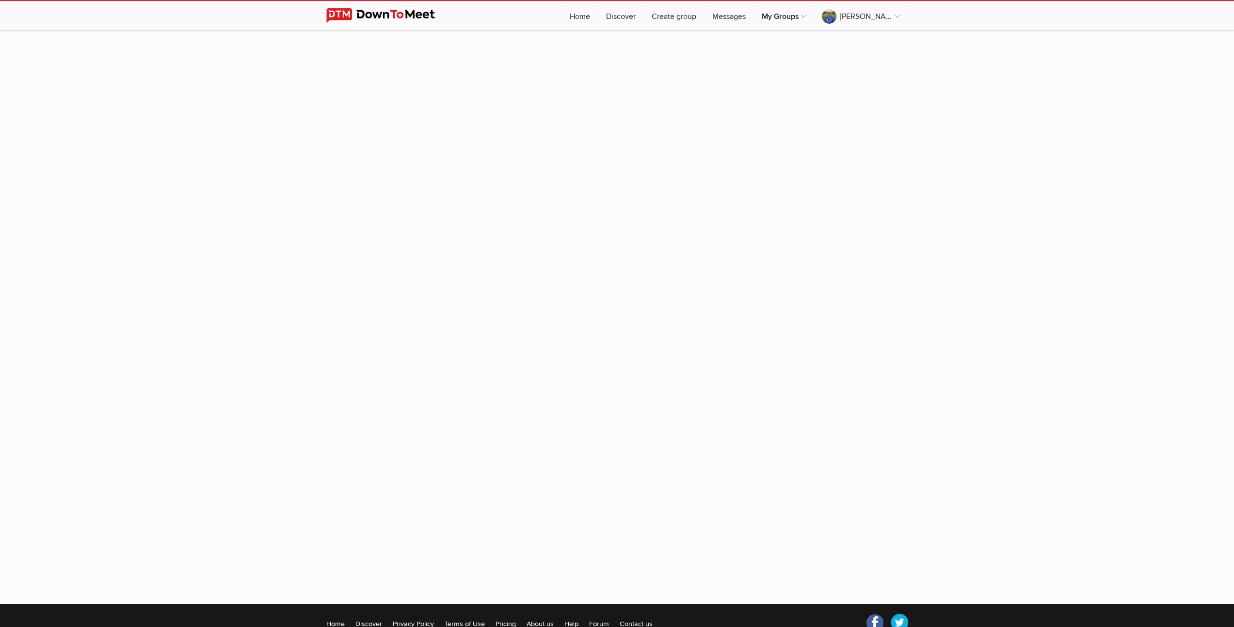
scroll to position [59, 0]
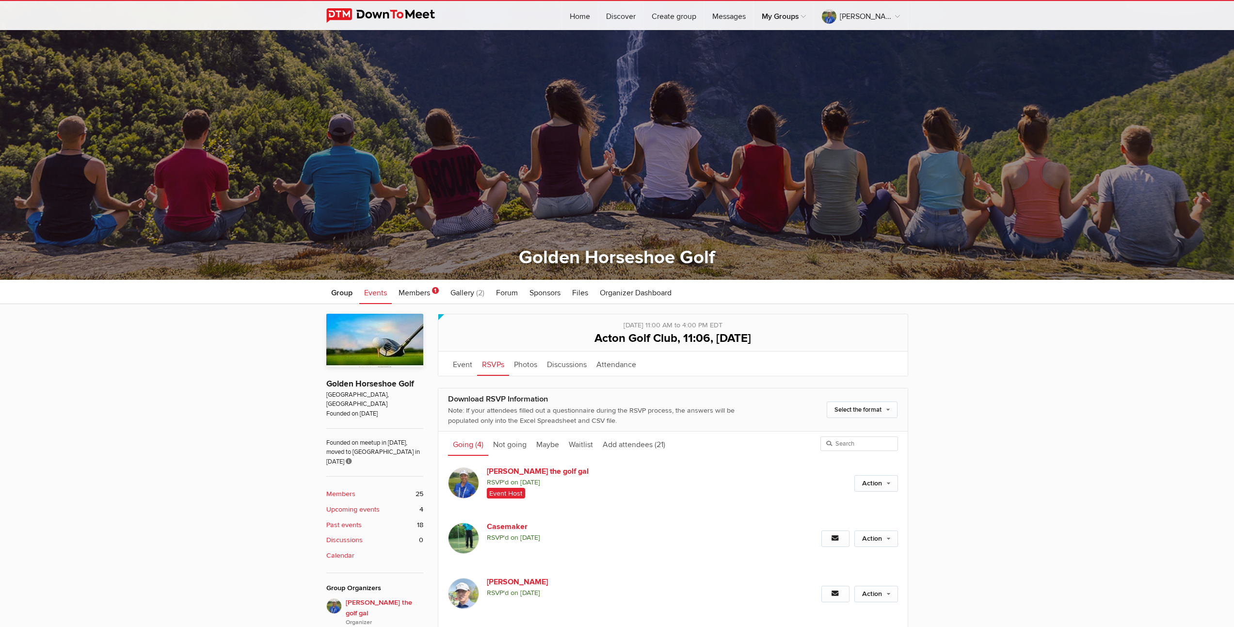
click at [366, 504] on b "Upcoming events" at bounding box center [352, 509] width 53 height 11
